Goal: Task Accomplishment & Management: Use online tool/utility

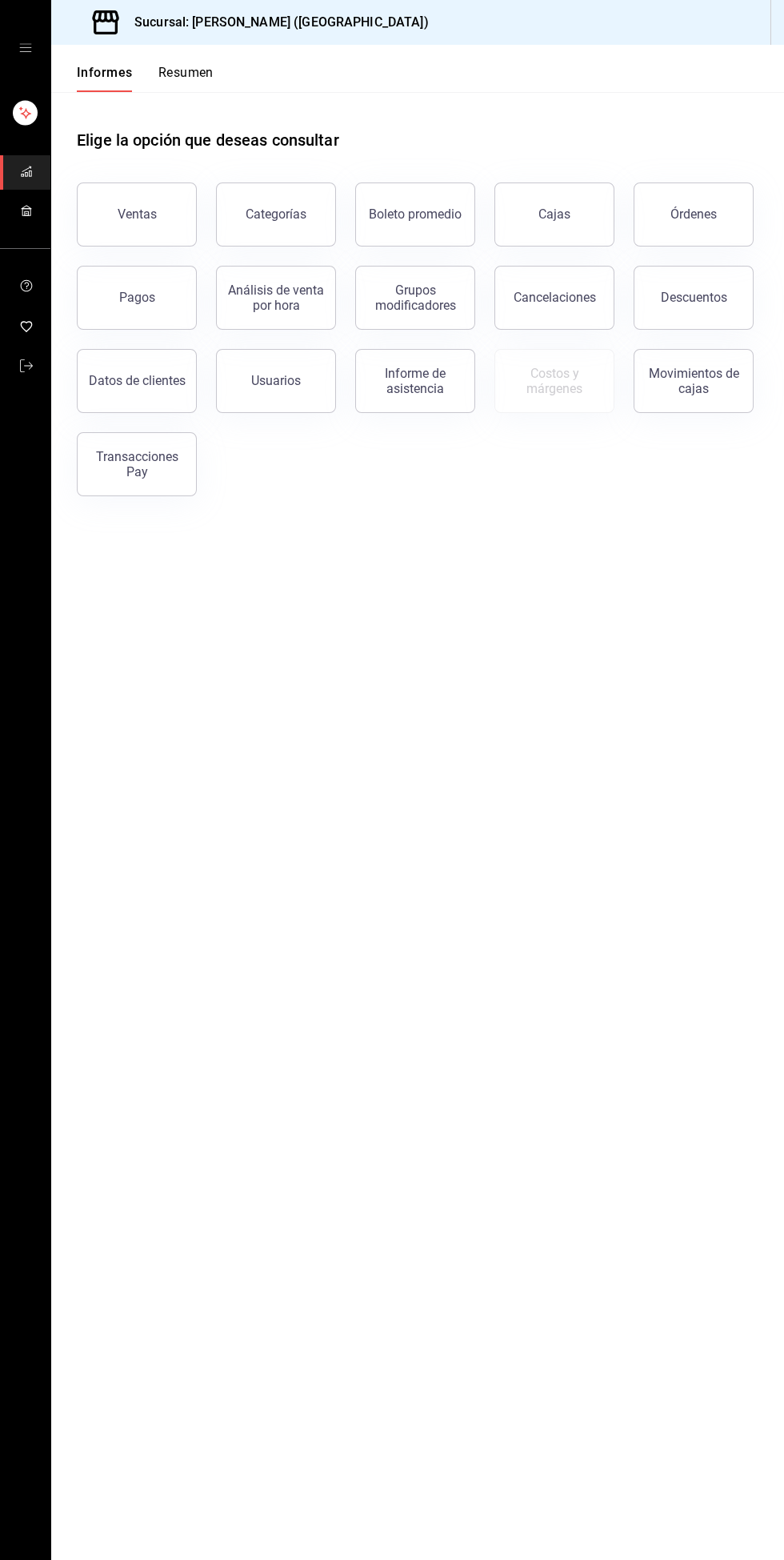
click at [396, 390] on font "Informe de asistencia" at bounding box center [415, 381] width 60 height 31
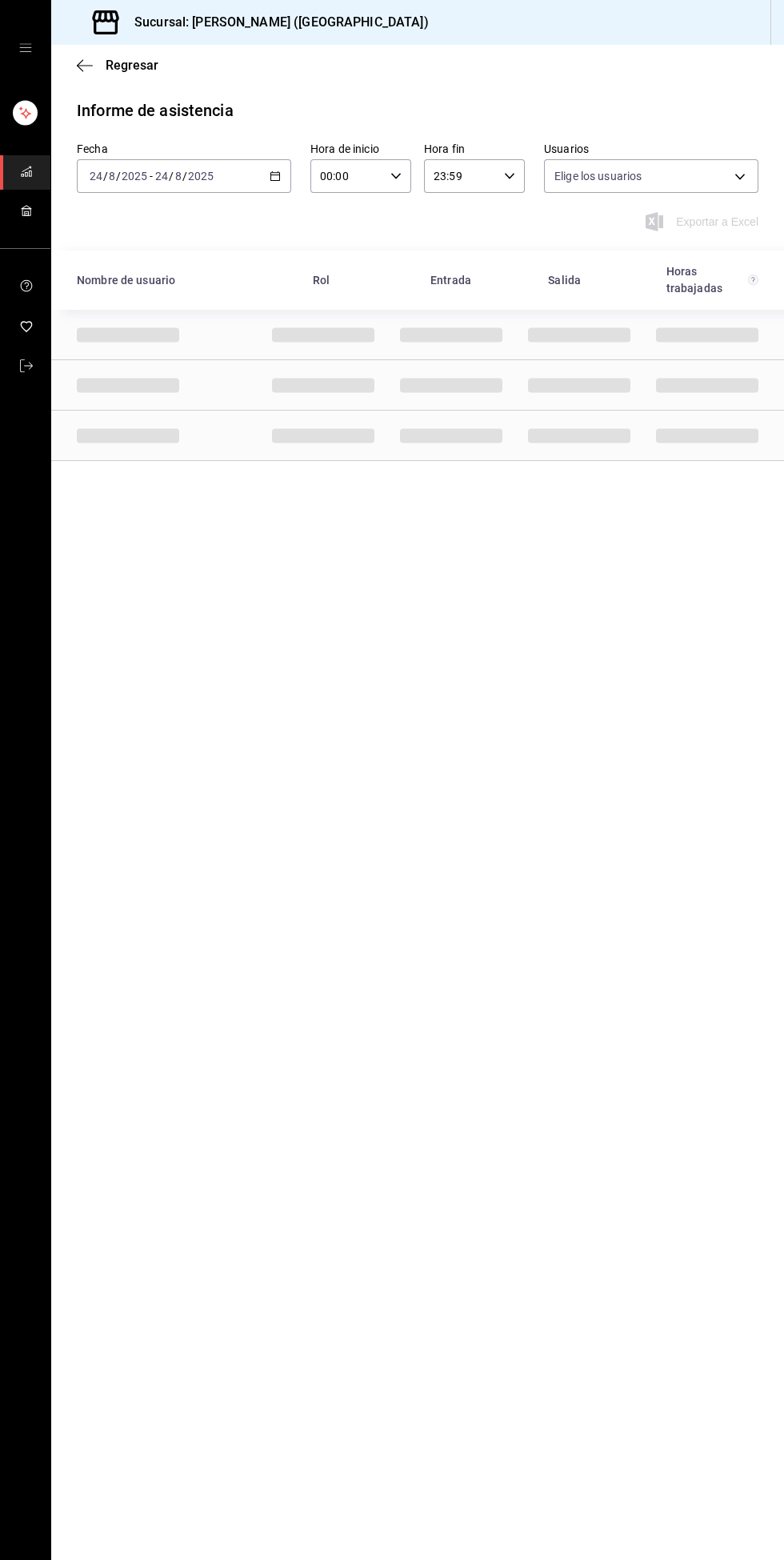
type input "4fe6a57b-ee4c-4a37-9a61-39c82a98df97,98b4f4b6-4d10-49a7-b473-4bd16d975588,a84c7…"
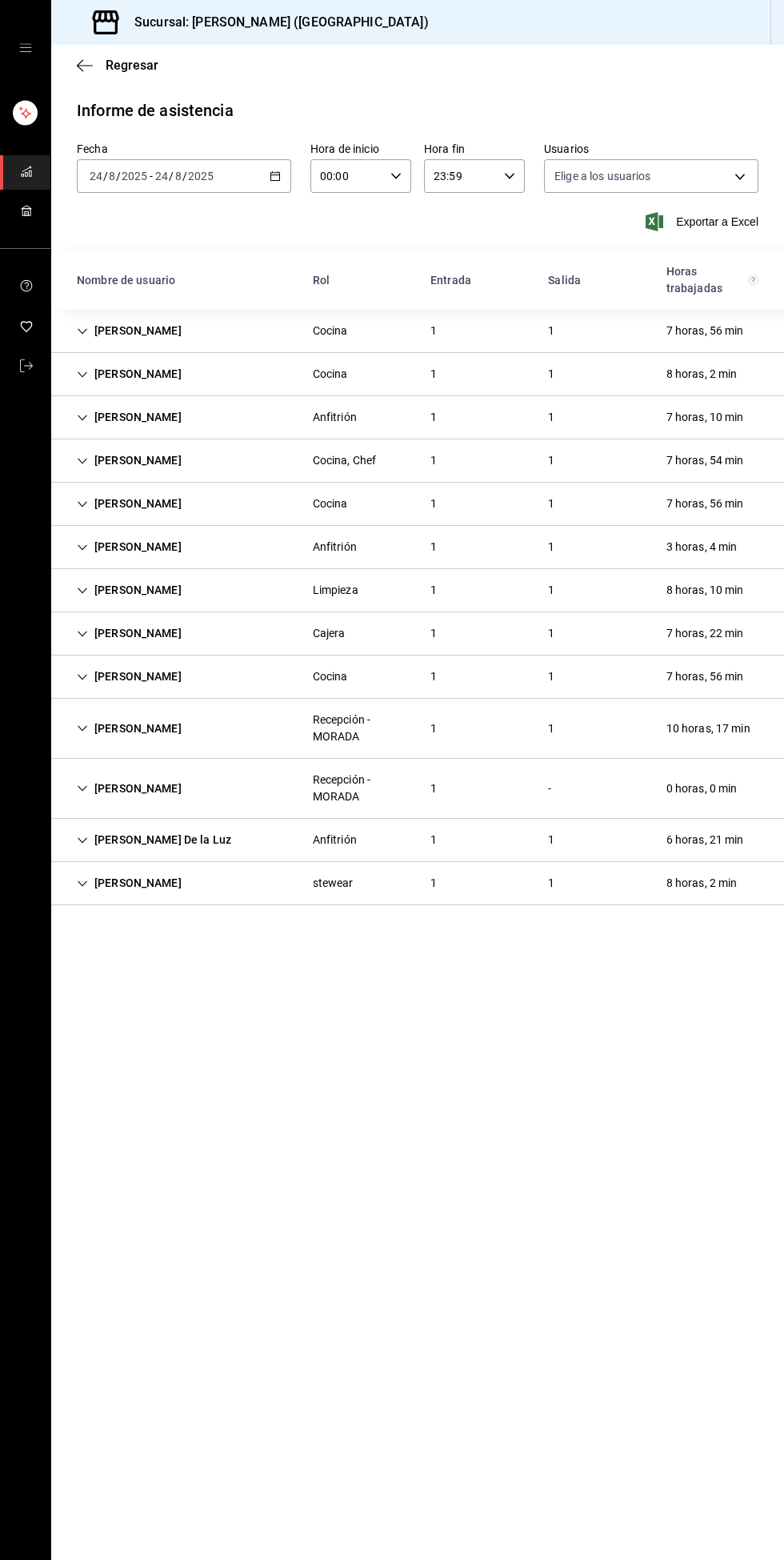
click at [740, 726] on div "10 horas, 17 min" at bounding box center [708, 729] width 109 height 30
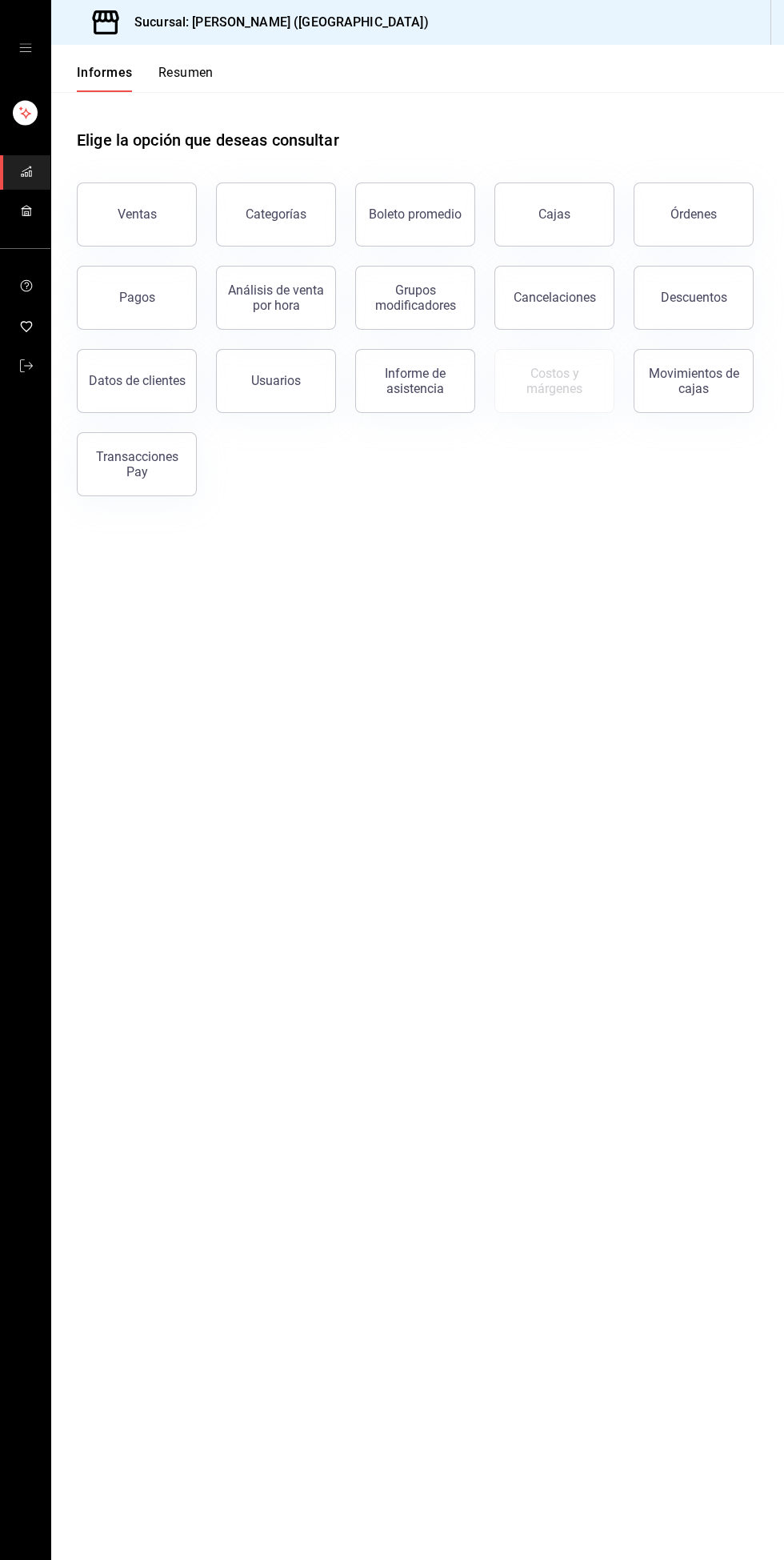
click at [120, 322] on button "Pagos" at bounding box center [136, 298] width 120 height 64
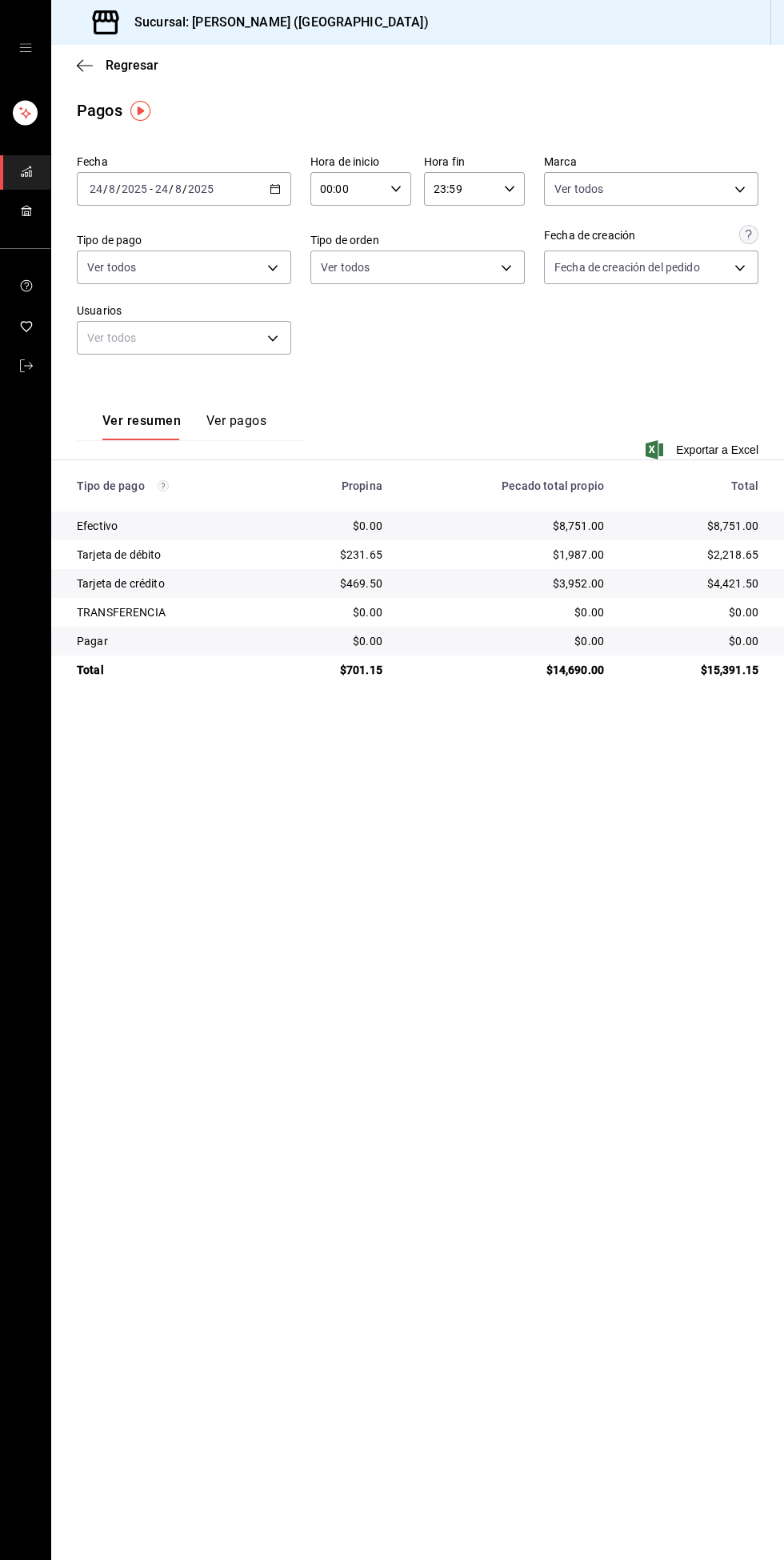
click at [84, 65] on icon "button" at bounding box center [84, 65] width 16 height 1
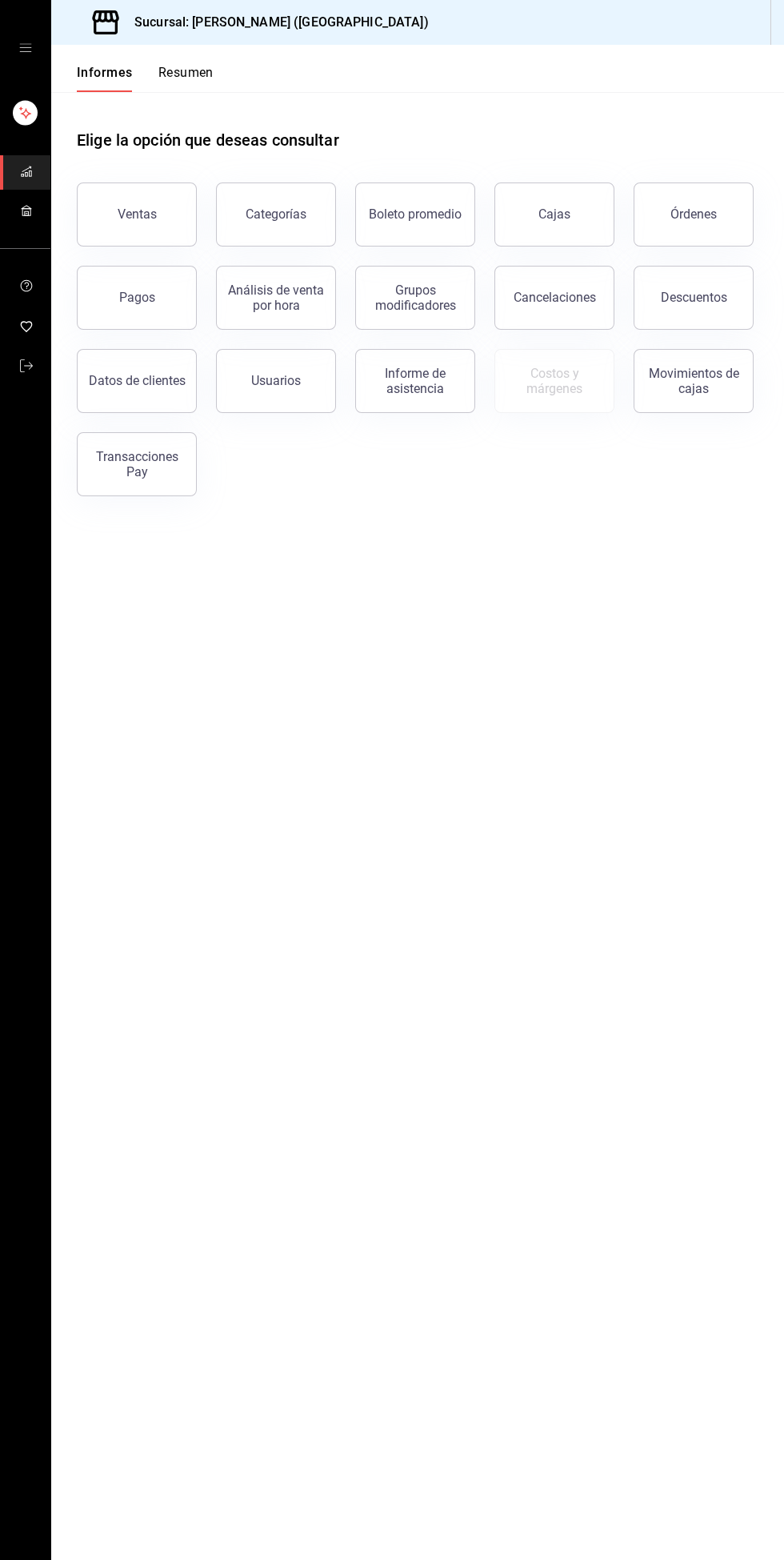
click at [693, 214] on font "Órdenes" at bounding box center [694, 214] width 46 height 15
